Goal: Task Accomplishment & Management: Manage account settings

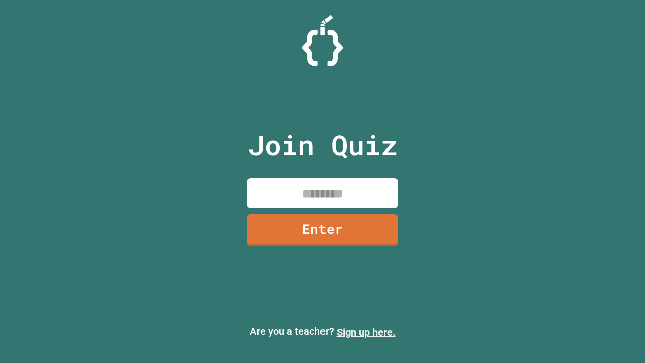
click at [366, 332] on link "Sign up here." at bounding box center [366, 332] width 59 height 12
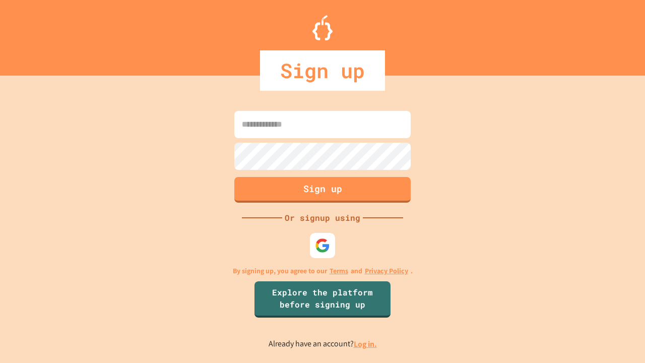
click at [366, 344] on link "Log in." at bounding box center [365, 344] width 23 height 11
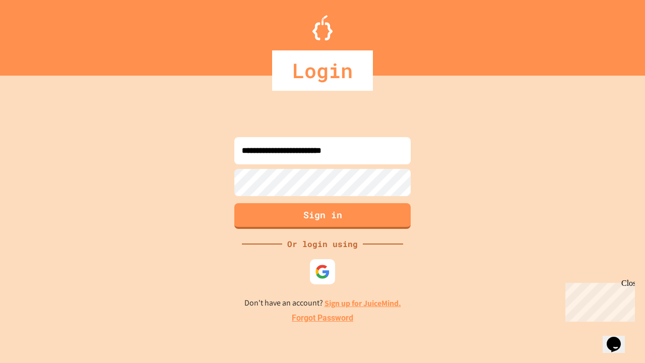
type input "**********"
